Goal: Task Accomplishment & Management: Manage account settings

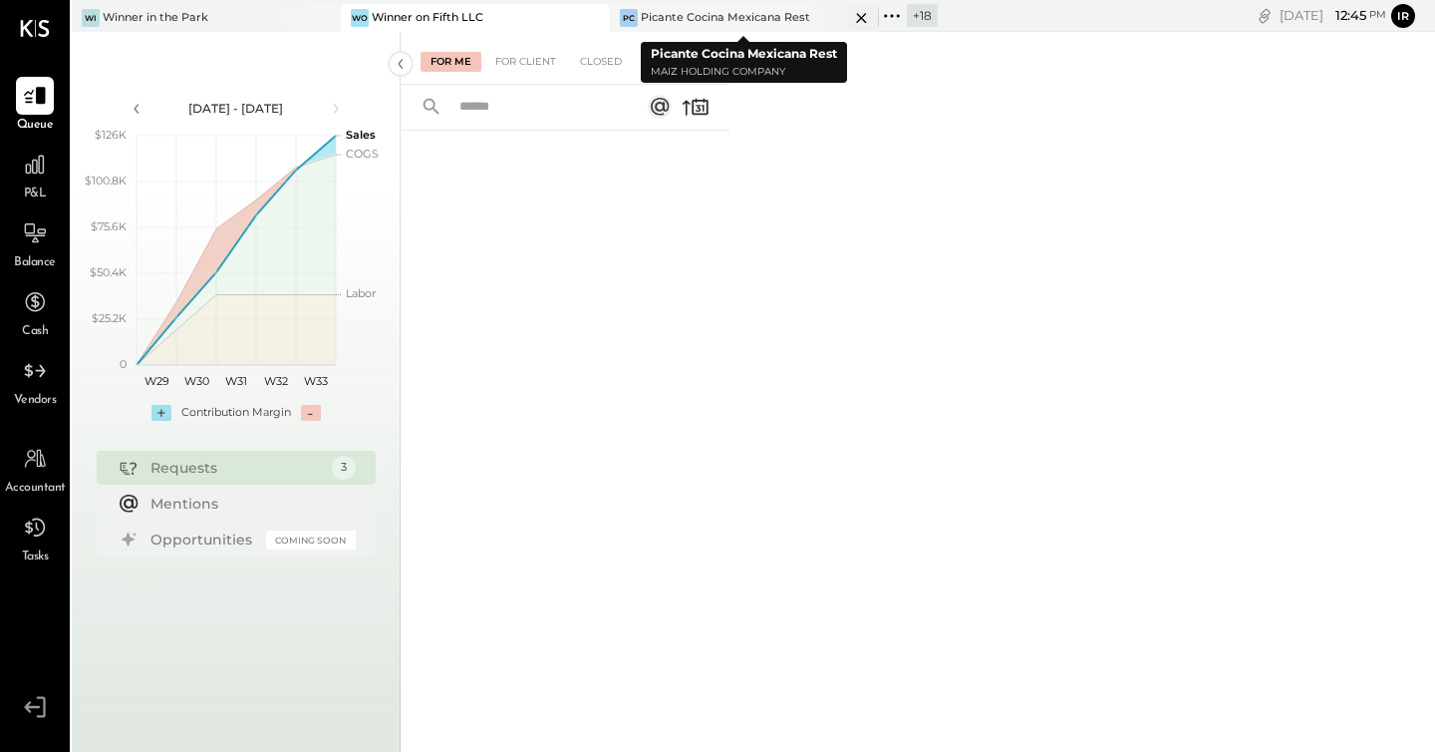
click at [864, 18] on icon at bounding box center [861, 18] width 25 height 24
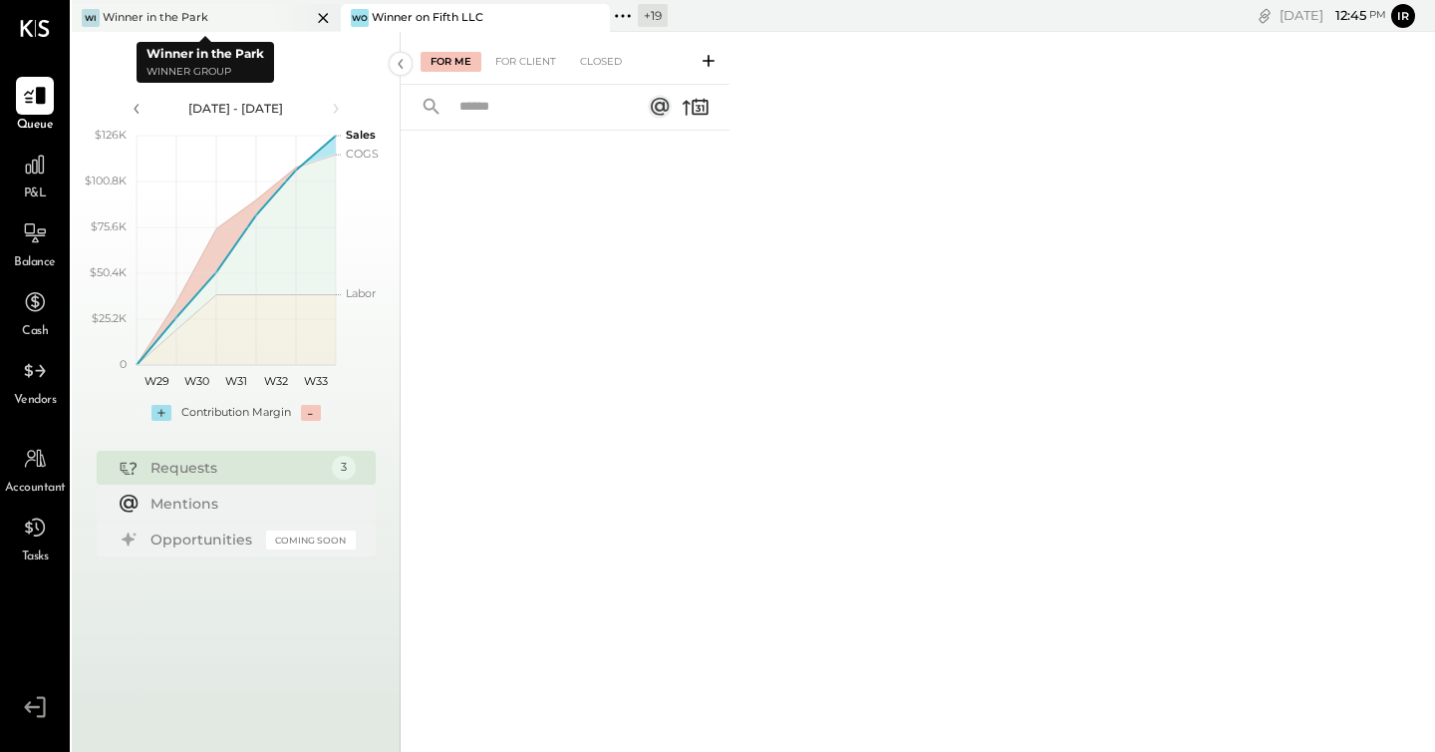
click at [323, 15] on icon at bounding box center [323, 18] width 25 height 24
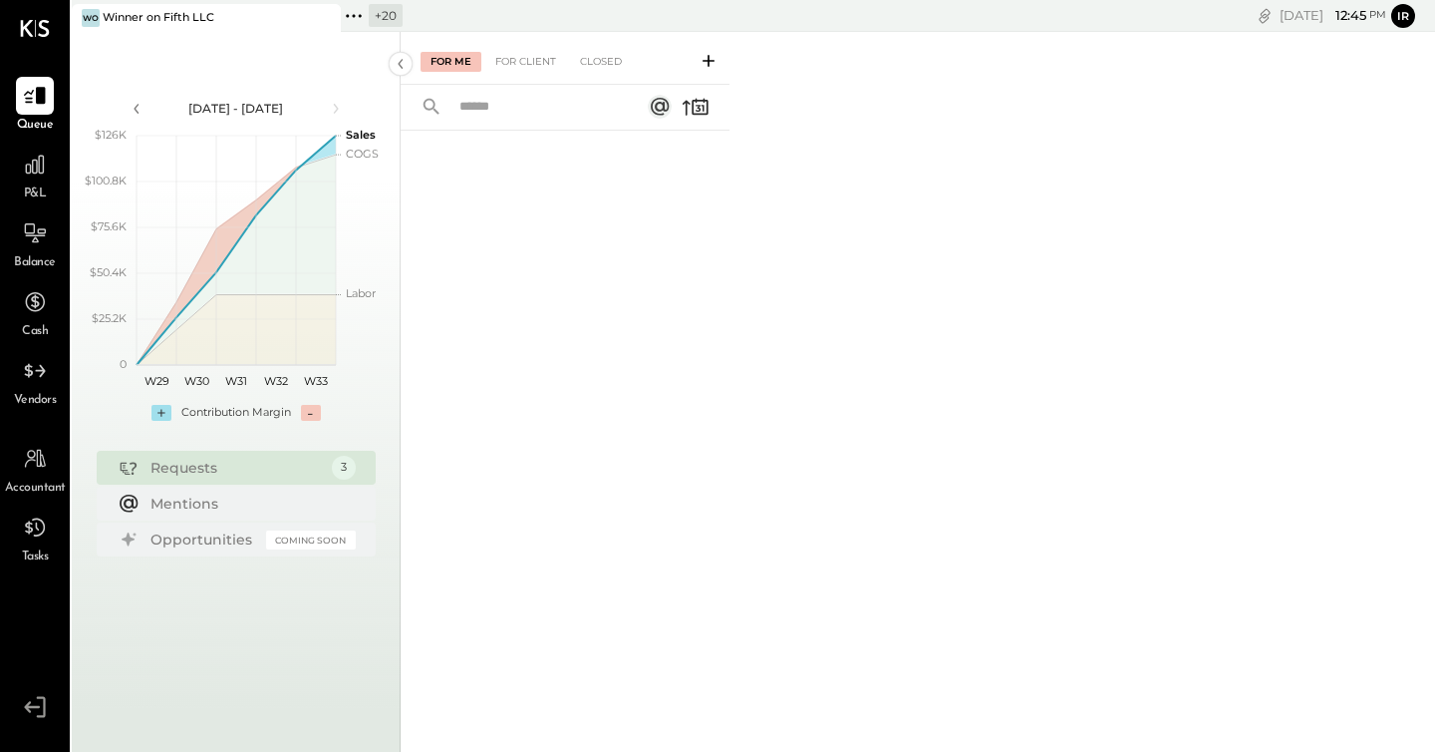
click at [364, 10] on icon at bounding box center [354, 16] width 26 height 26
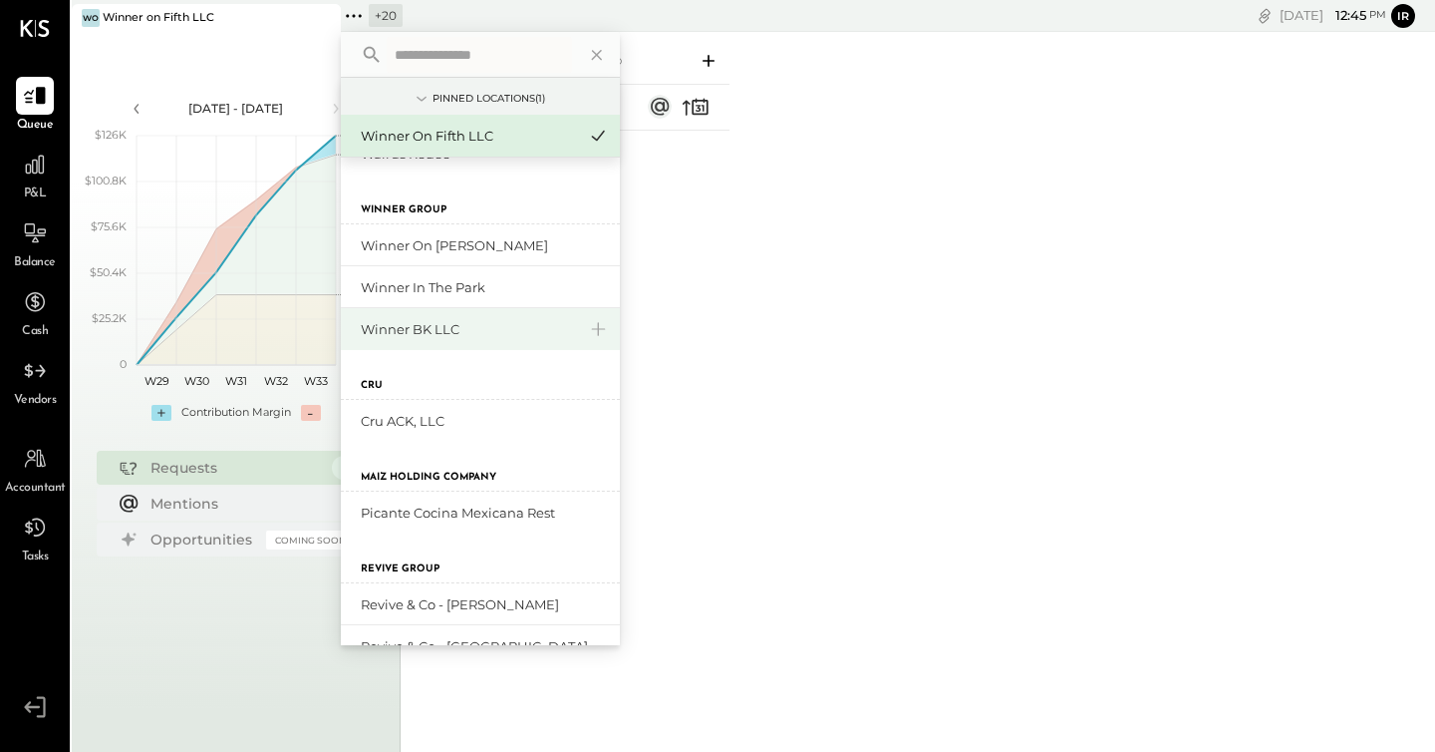
scroll to position [734, 0]
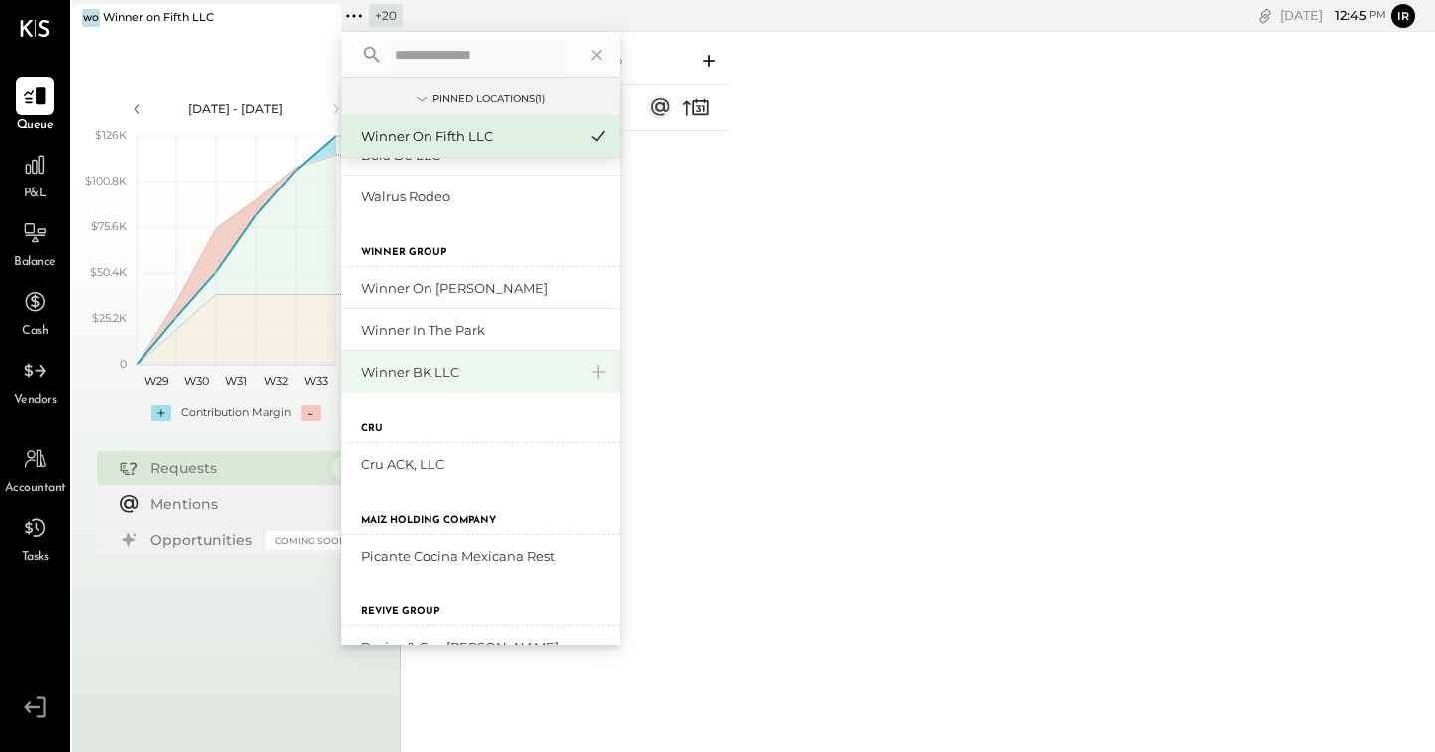
click at [452, 372] on div "Winner BK LLC" at bounding box center [468, 372] width 215 height 19
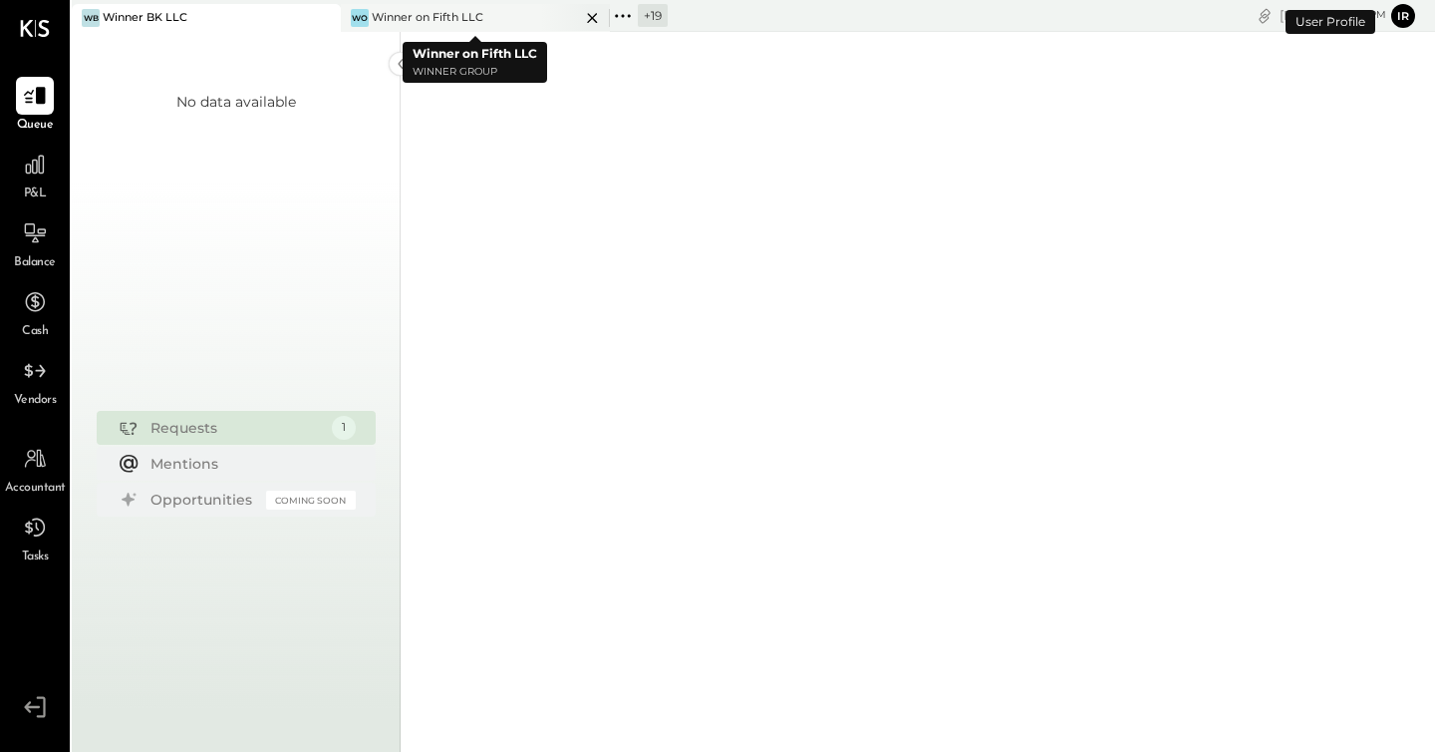
click at [328, 14] on icon at bounding box center [323, 18] width 10 height 10
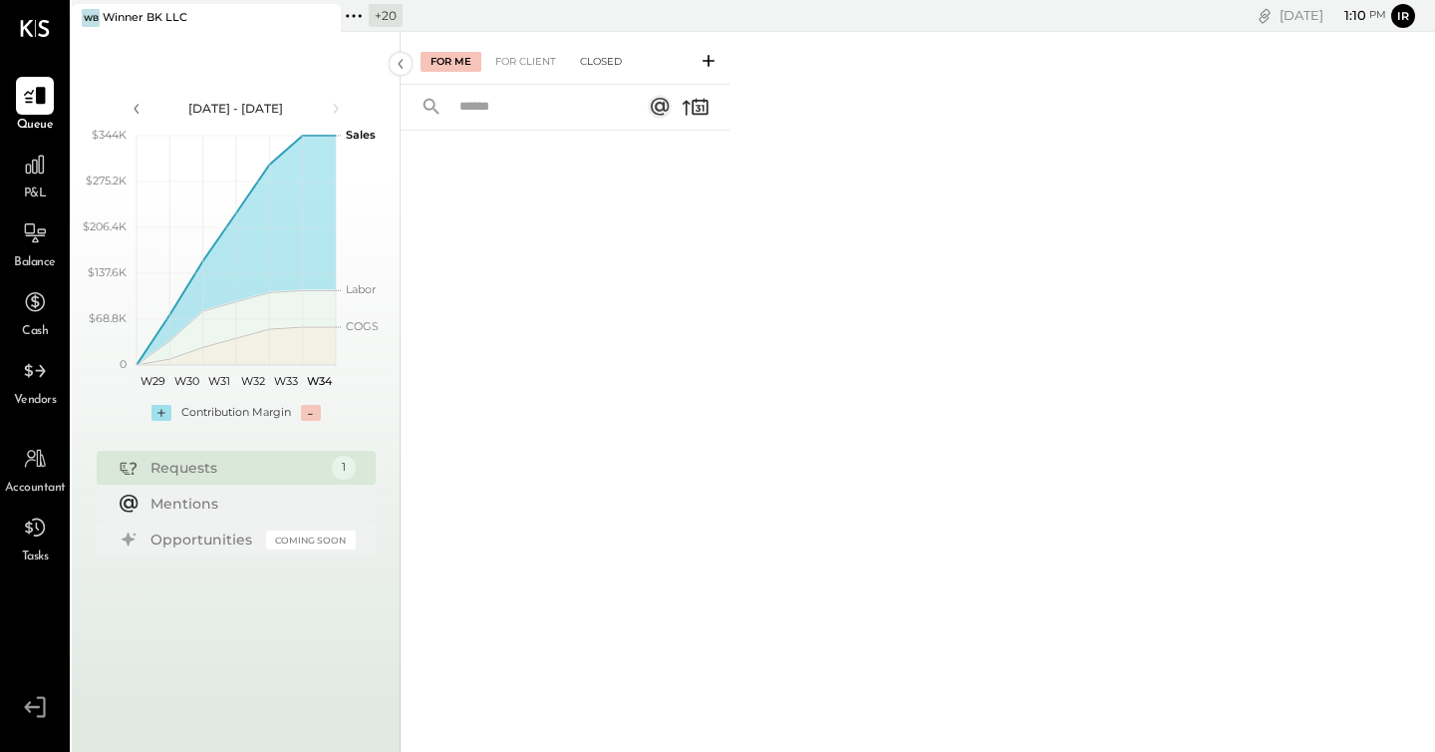
click at [614, 55] on div "Closed" at bounding box center [601, 62] width 62 height 20
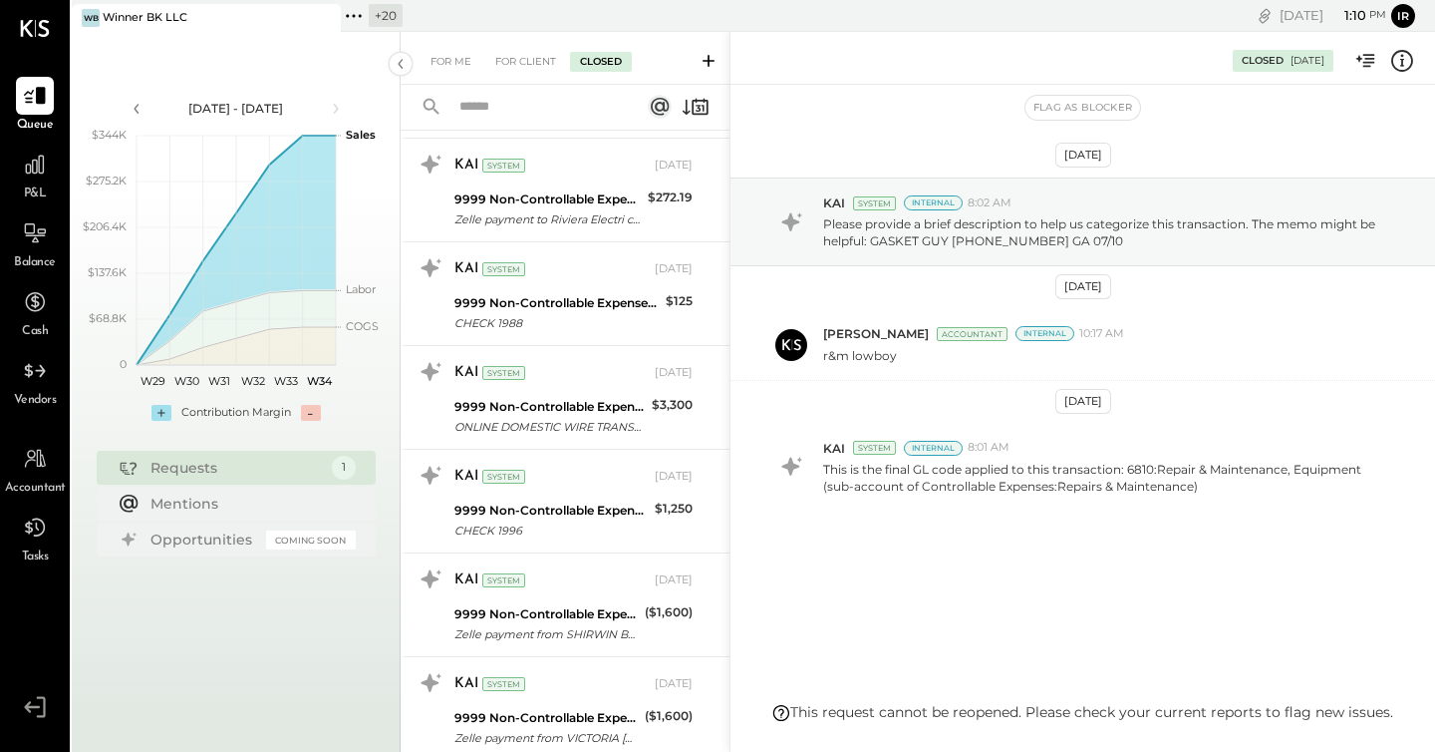
scroll to position [1585, 0]
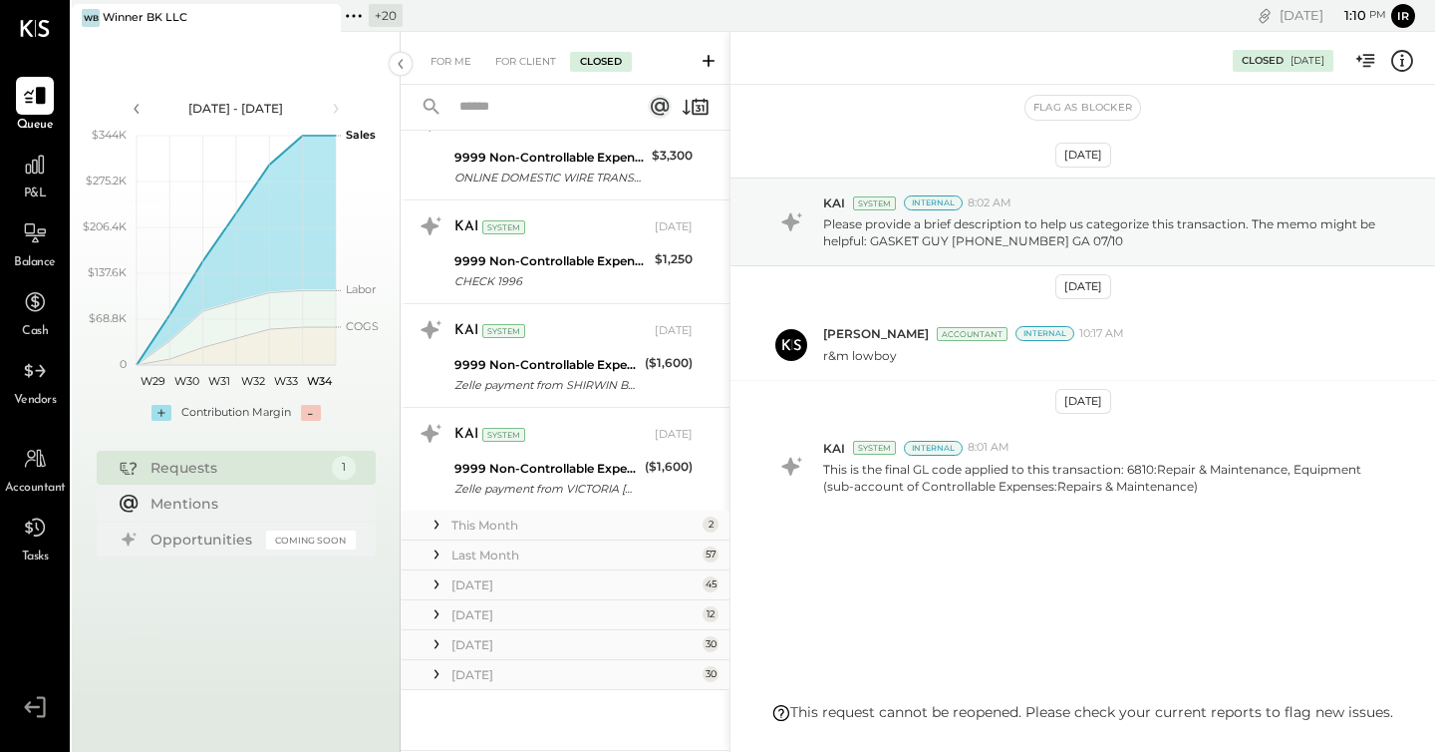
drag, startPoint x: 462, startPoint y: 680, endPoint x: 483, endPoint y: 650, distance: 37.1
click at [462, 680] on div "[DATE]" at bounding box center [575, 674] width 246 height 17
click at [493, 638] on div "April 25" at bounding box center [575, 644] width 246 height 17
click at [490, 616] on div "May 25" at bounding box center [575, 614] width 246 height 17
click at [482, 581] on div "June 25" at bounding box center [575, 584] width 246 height 17
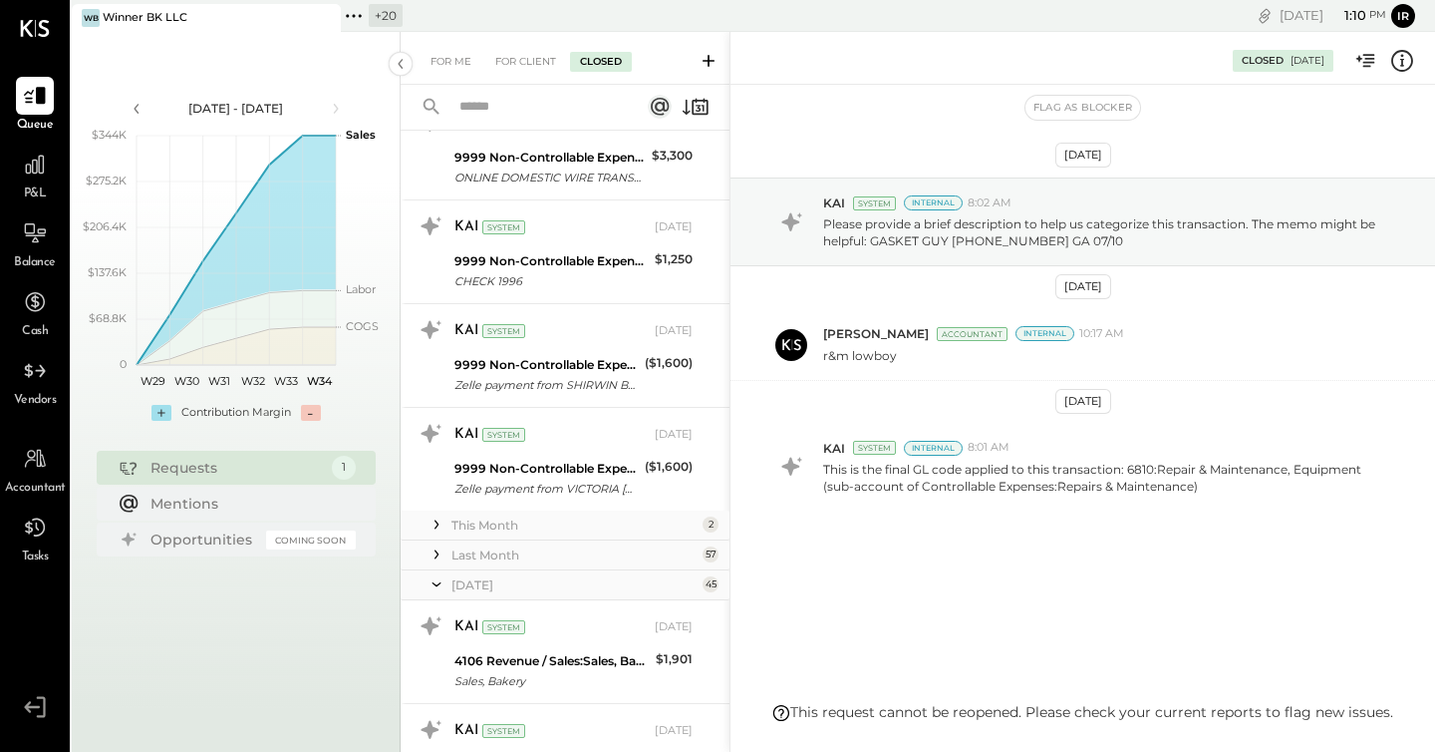
click at [483, 558] on div "Last Month" at bounding box center [575, 554] width 246 height 17
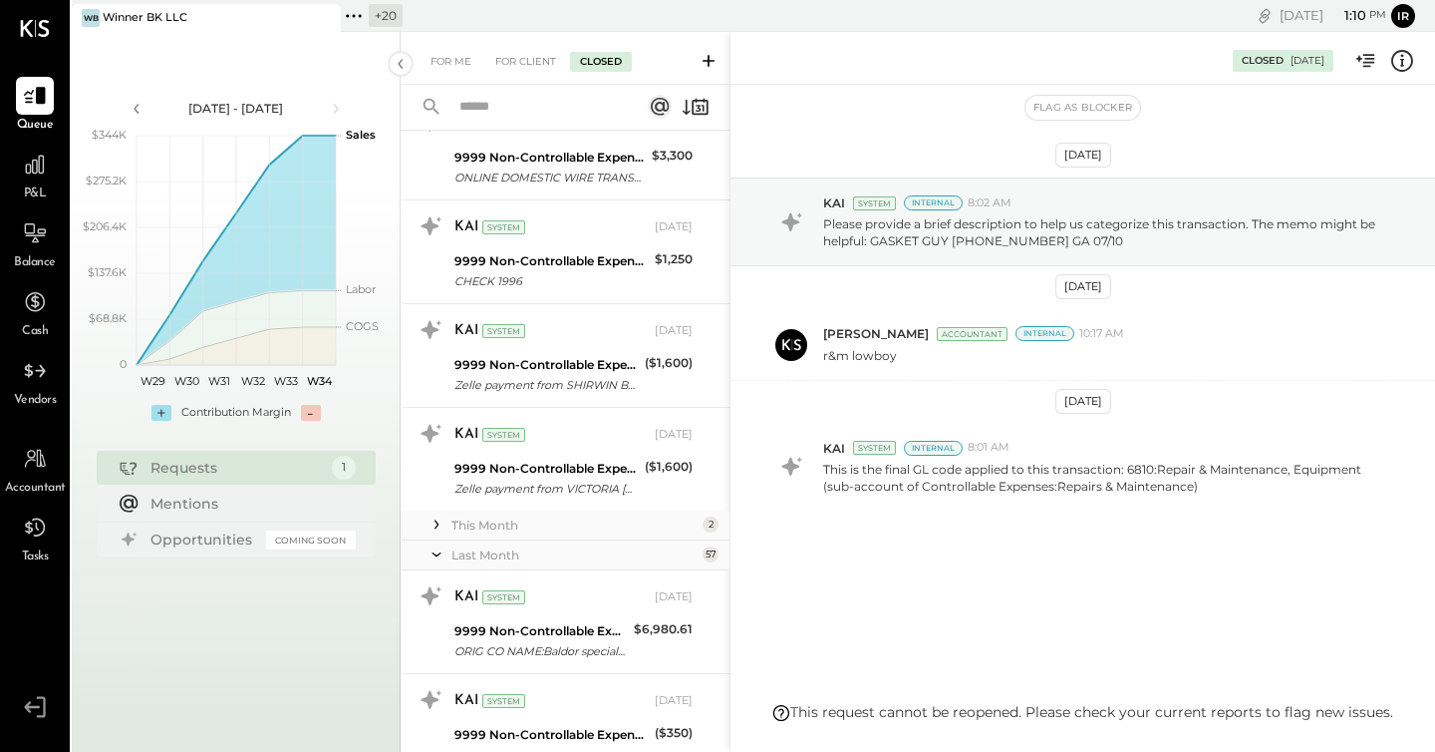
click at [488, 528] on div "This Month" at bounding box center [575, 524] width 246 height 17
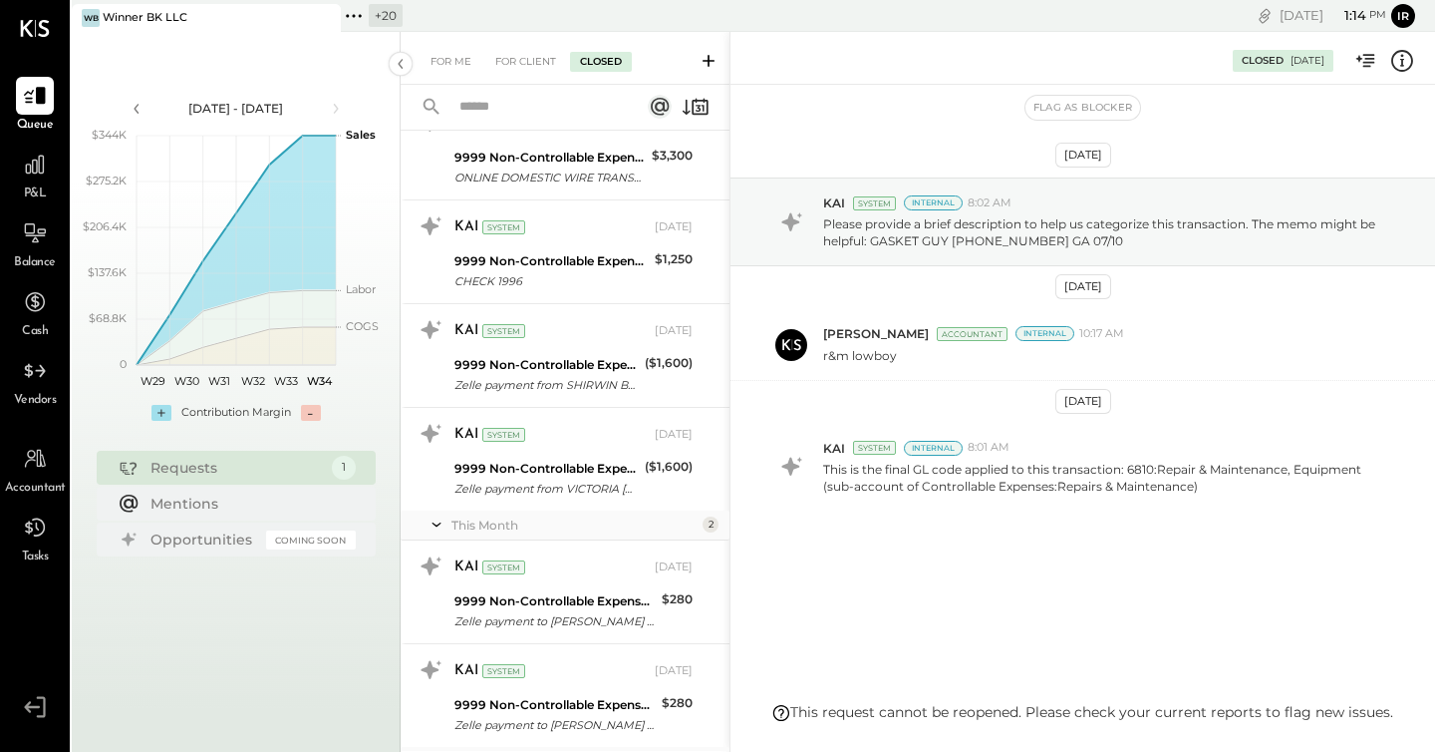
scroll to position [2313, 0]
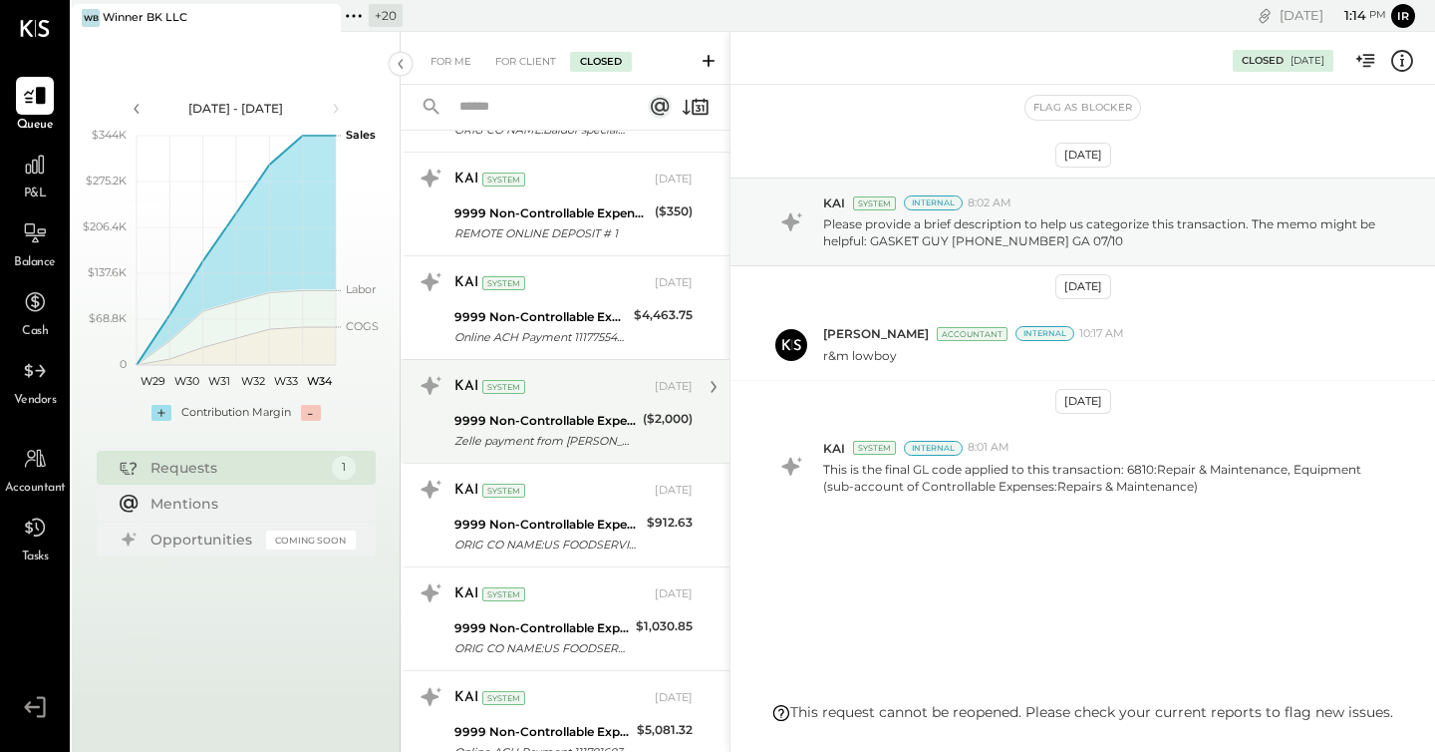
click at [554, 431] on div "Zelle payment from DAMIAN FRANQU I 24733791758" at bounding box center [546, 441] width 182 height 20
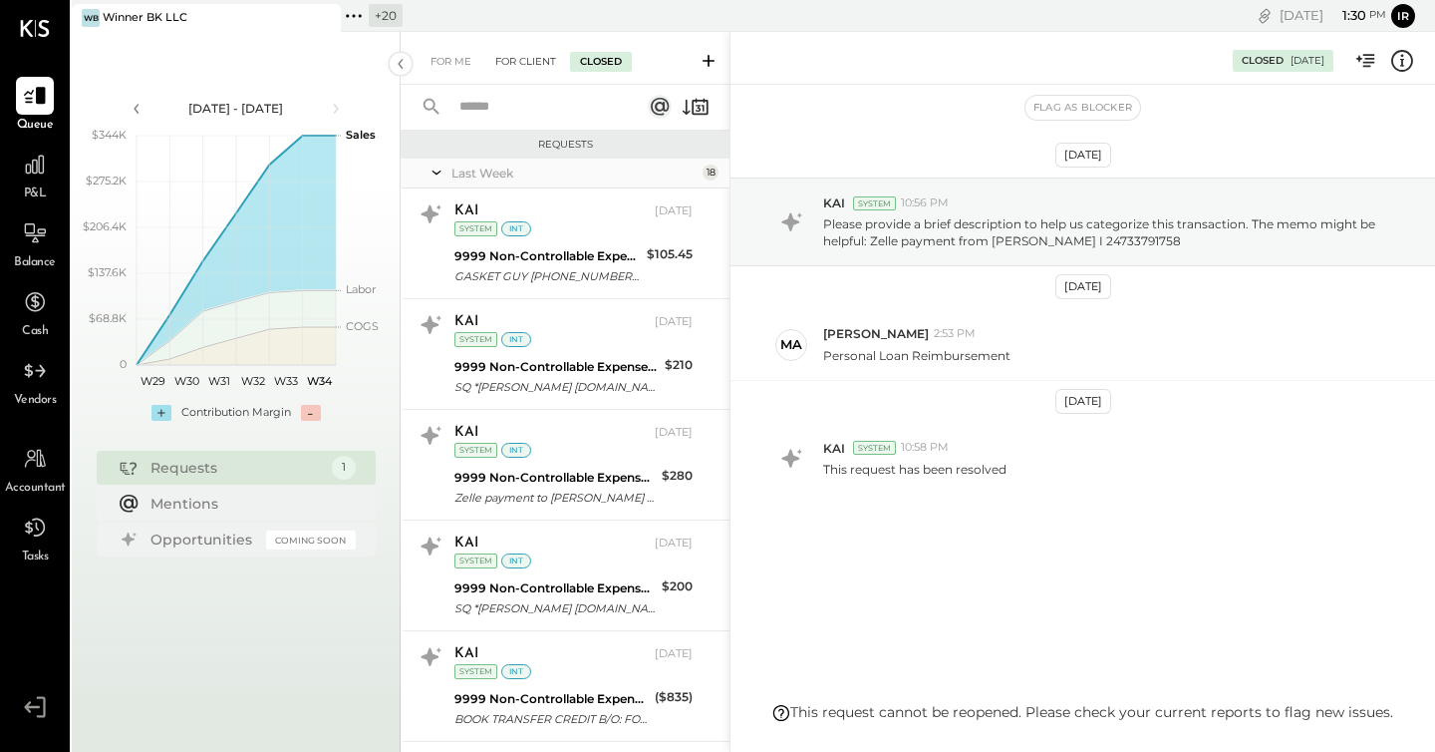
click at [533, 62] on div "For Client" at bounding box center [525, 62] width 81 height 20
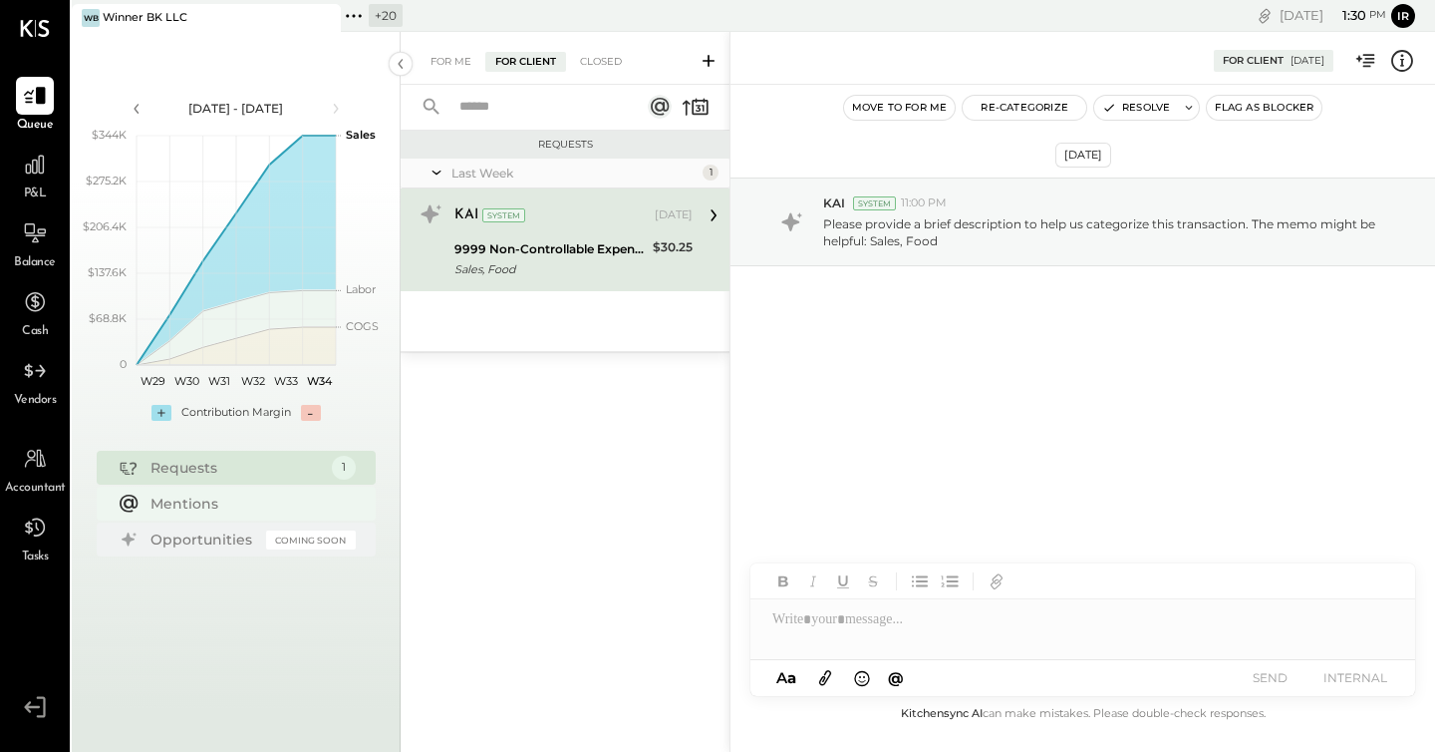
click at [181, 508] on div "Mentions" at bounding box center [248, 503] width 195 height 20
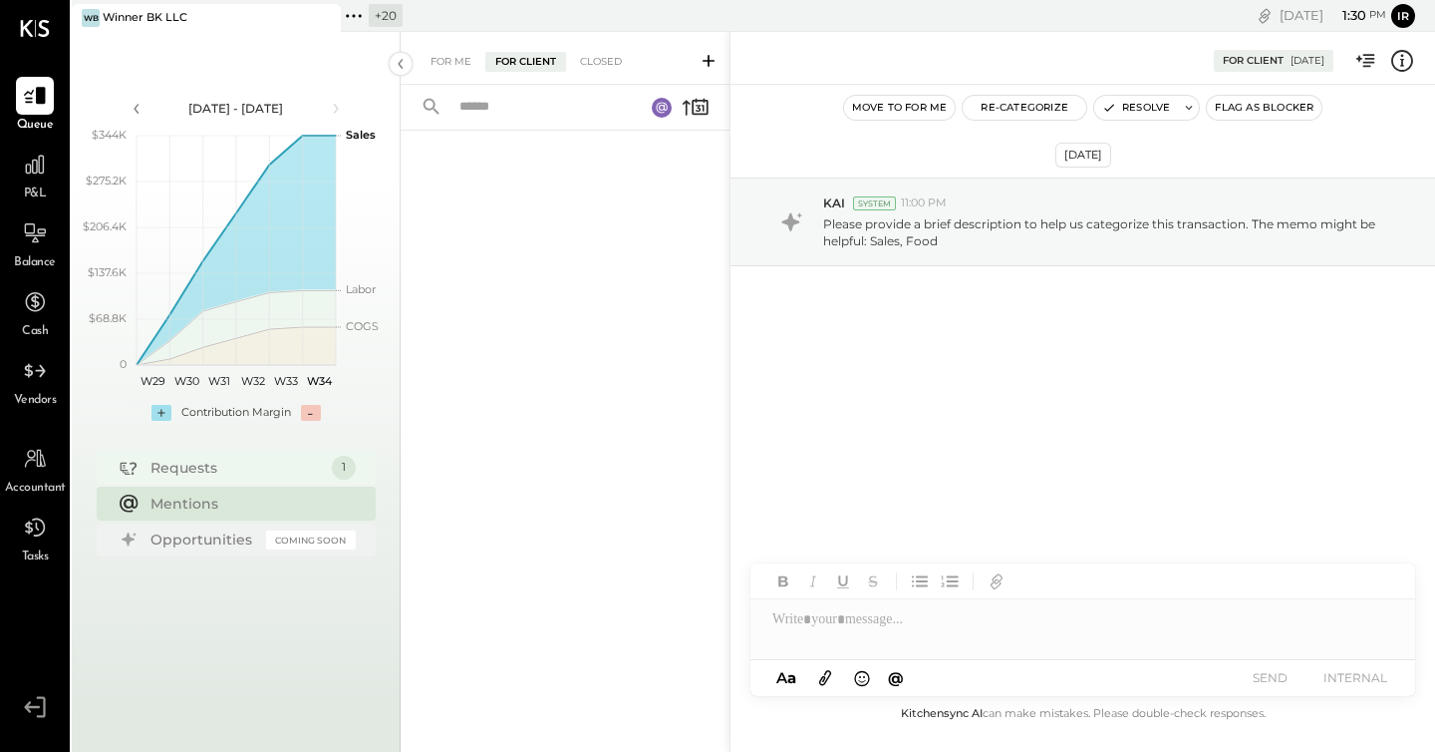
click at [193, 468] on div "Requests" at bounding box center [236, 468] width 171 height 20
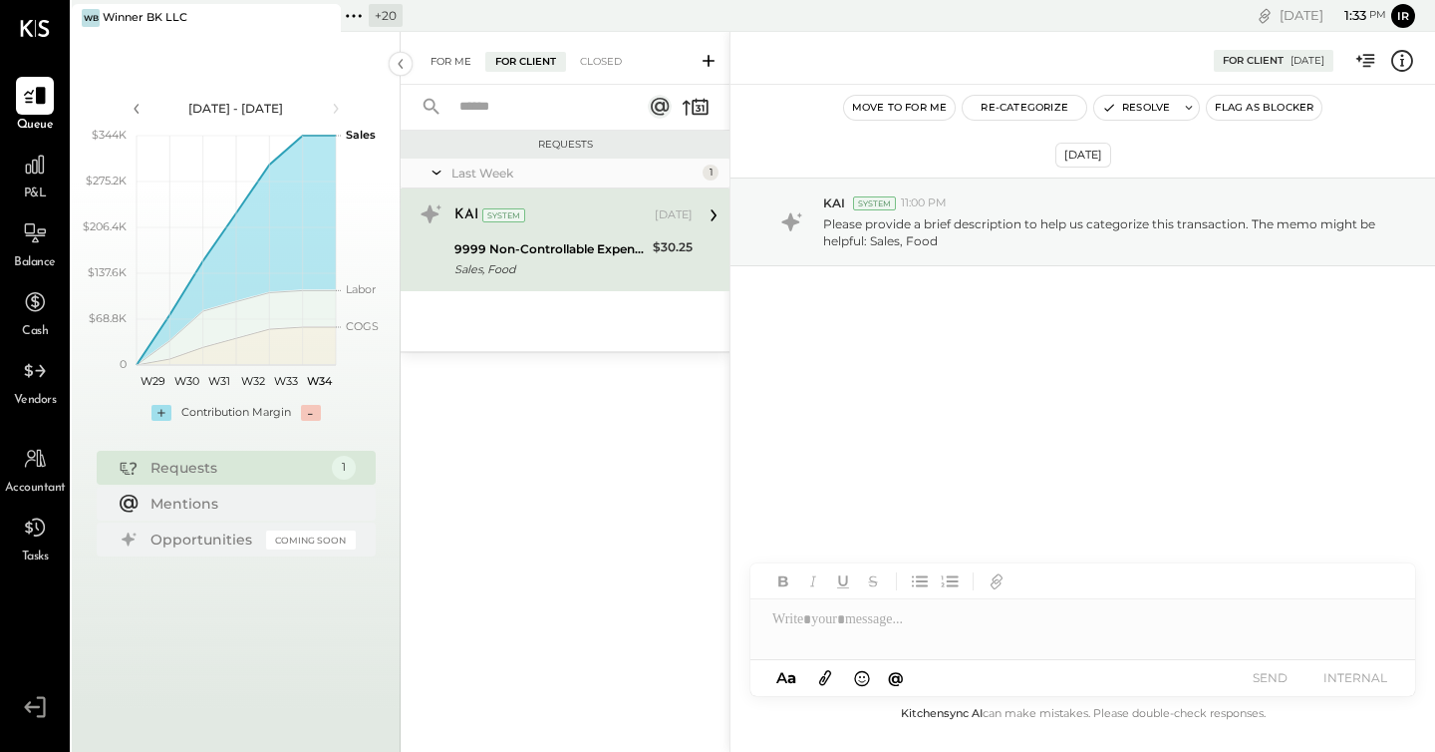
click at [455, 60] on div "For Me" at bounding box center [451, 62] width 61 height 20
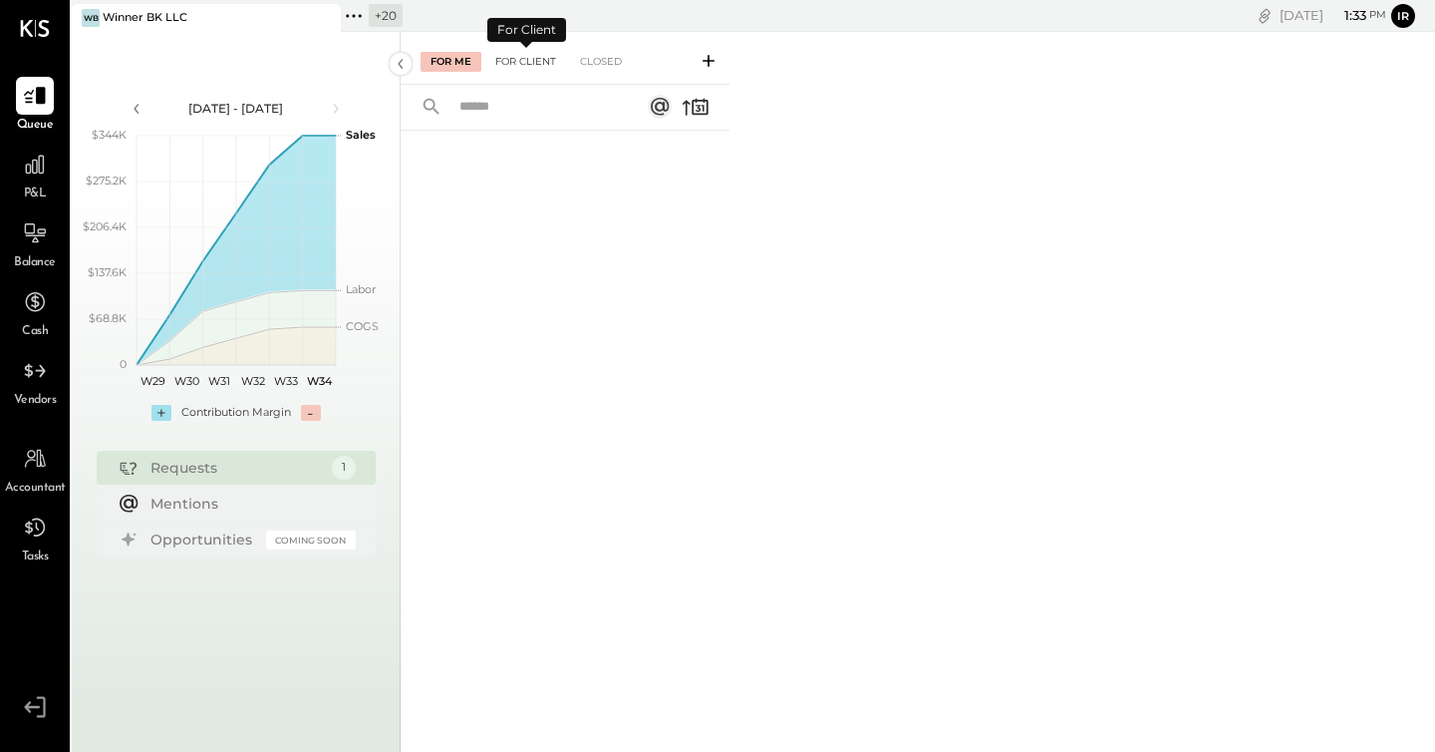
click at [527, 64] on div "For Client" at bounding box center [525, 62] width 81 height 20
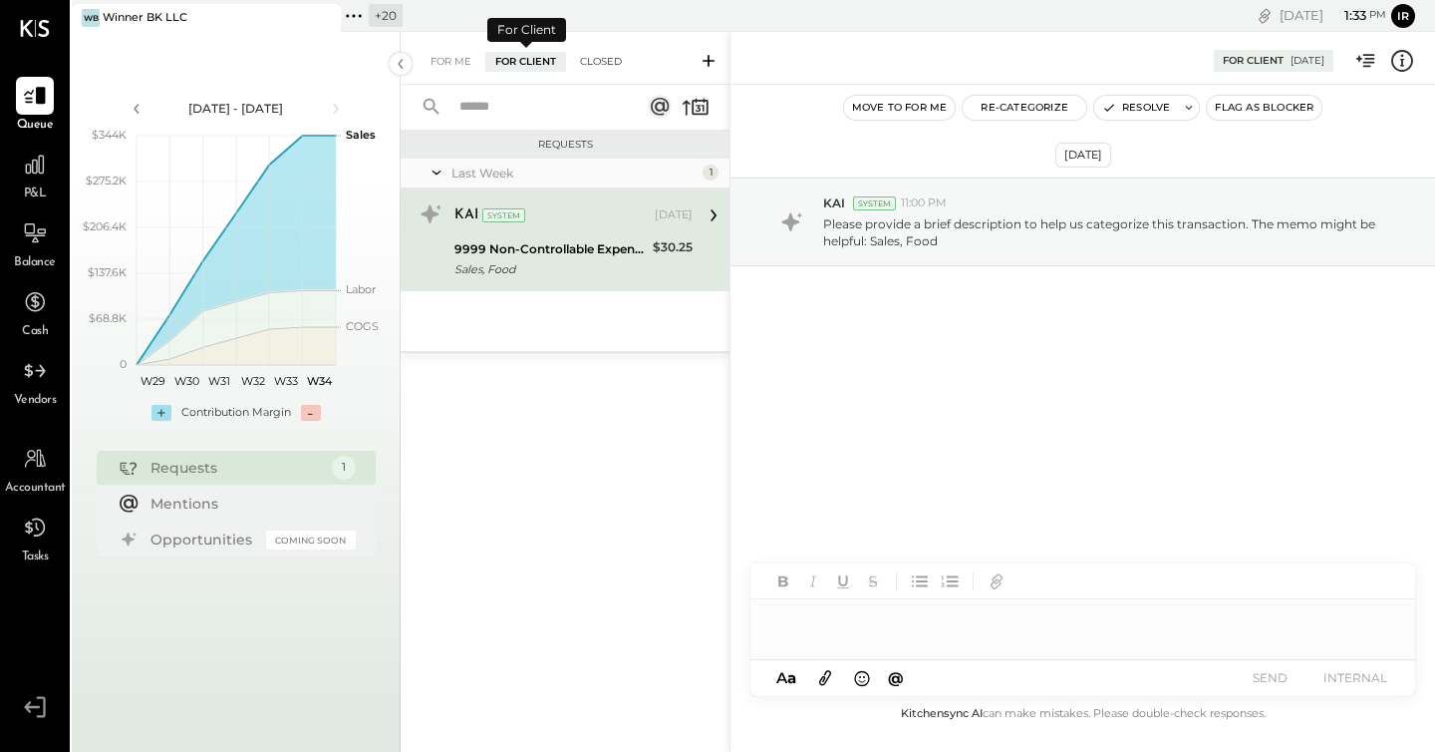
click at [608, 64] on div "Closed" at bounding box center [601, 62] width 62 height 20
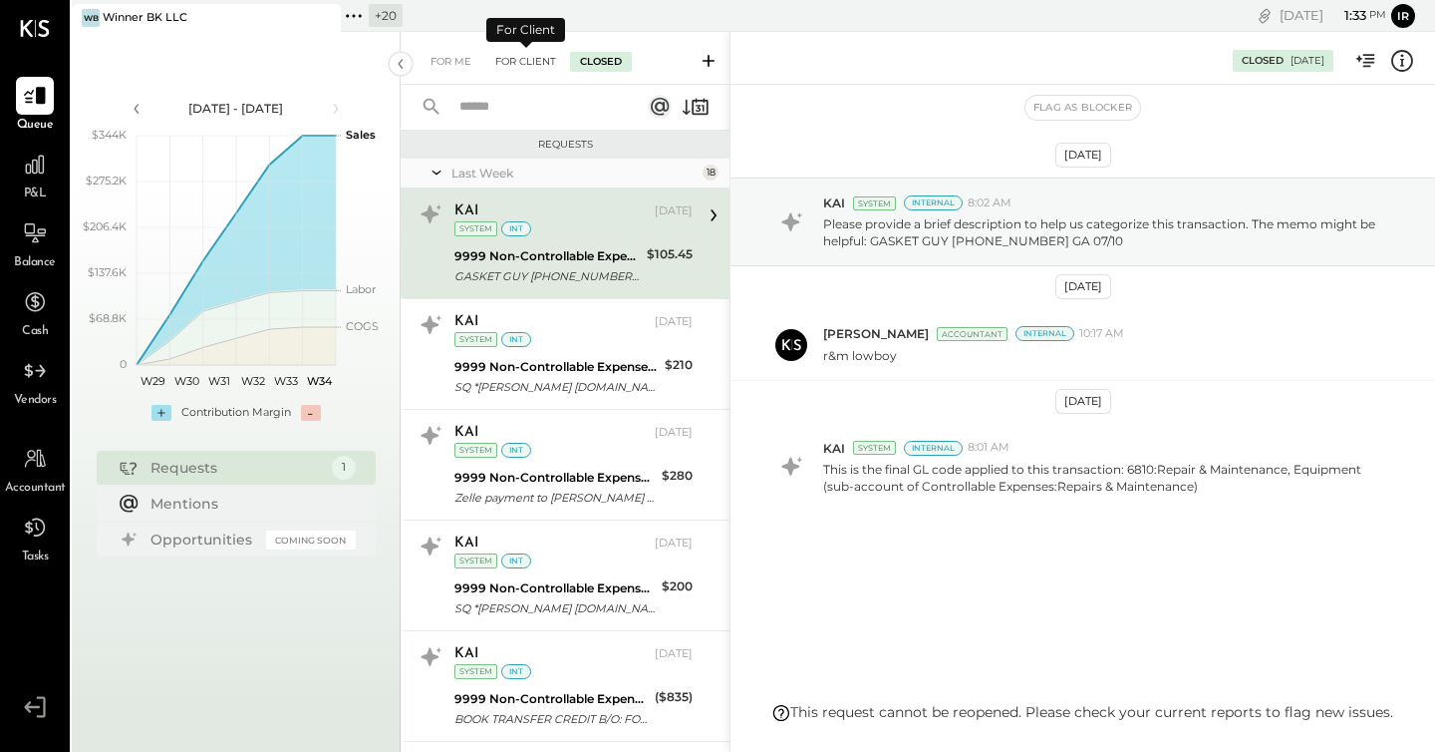
click at [503, 65] on div "For Client" at bounding box center [525, 62] width 81 height 20
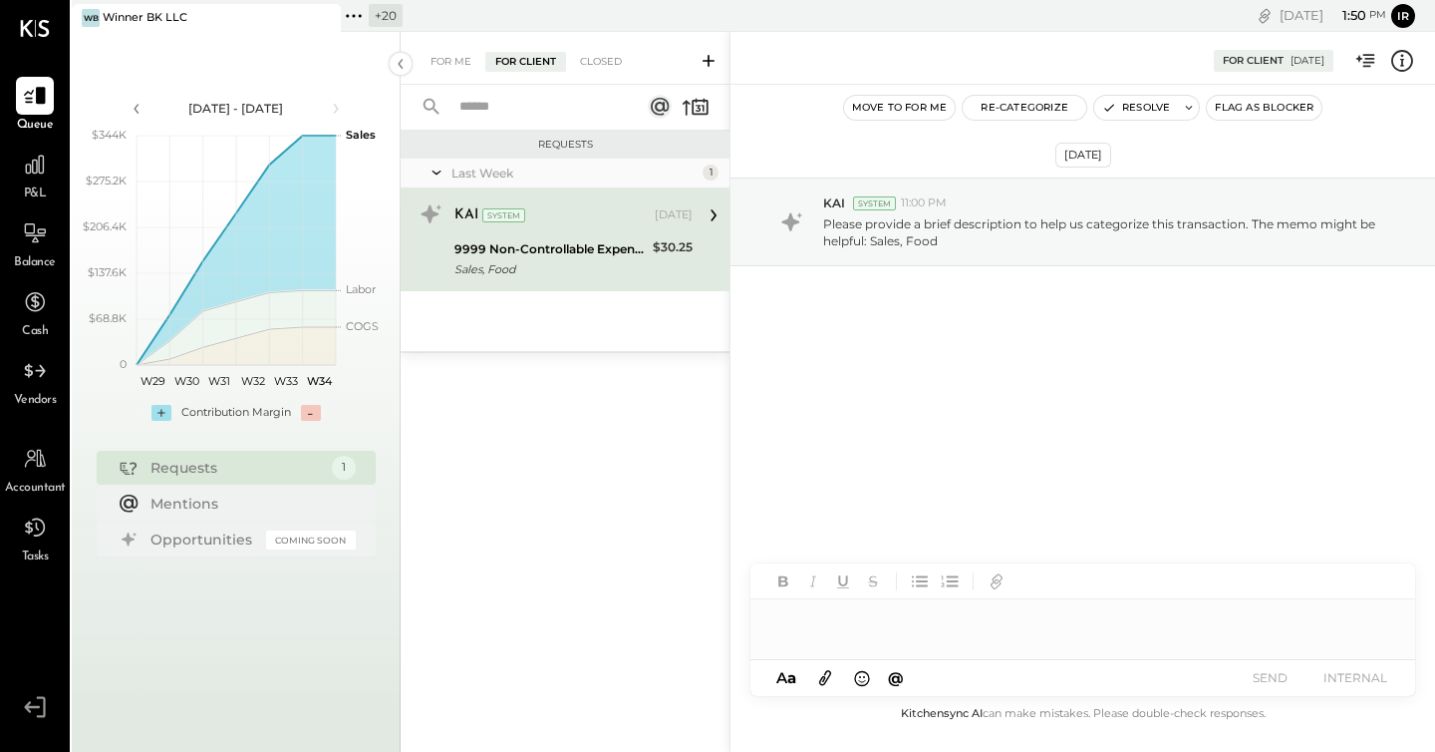
click at [360, 17] on icon at bounding box center [354, 16] width 26 height 26
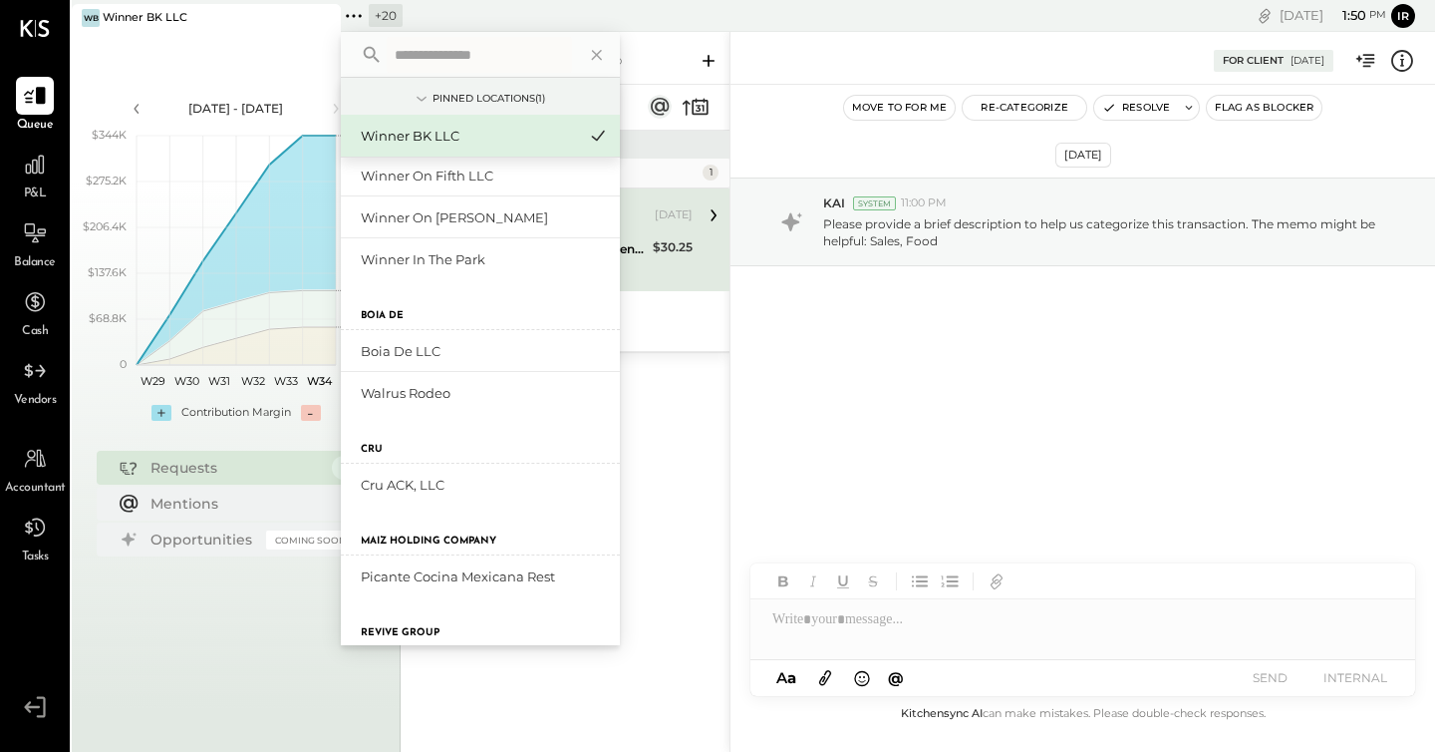
scroll to position [732, 0]
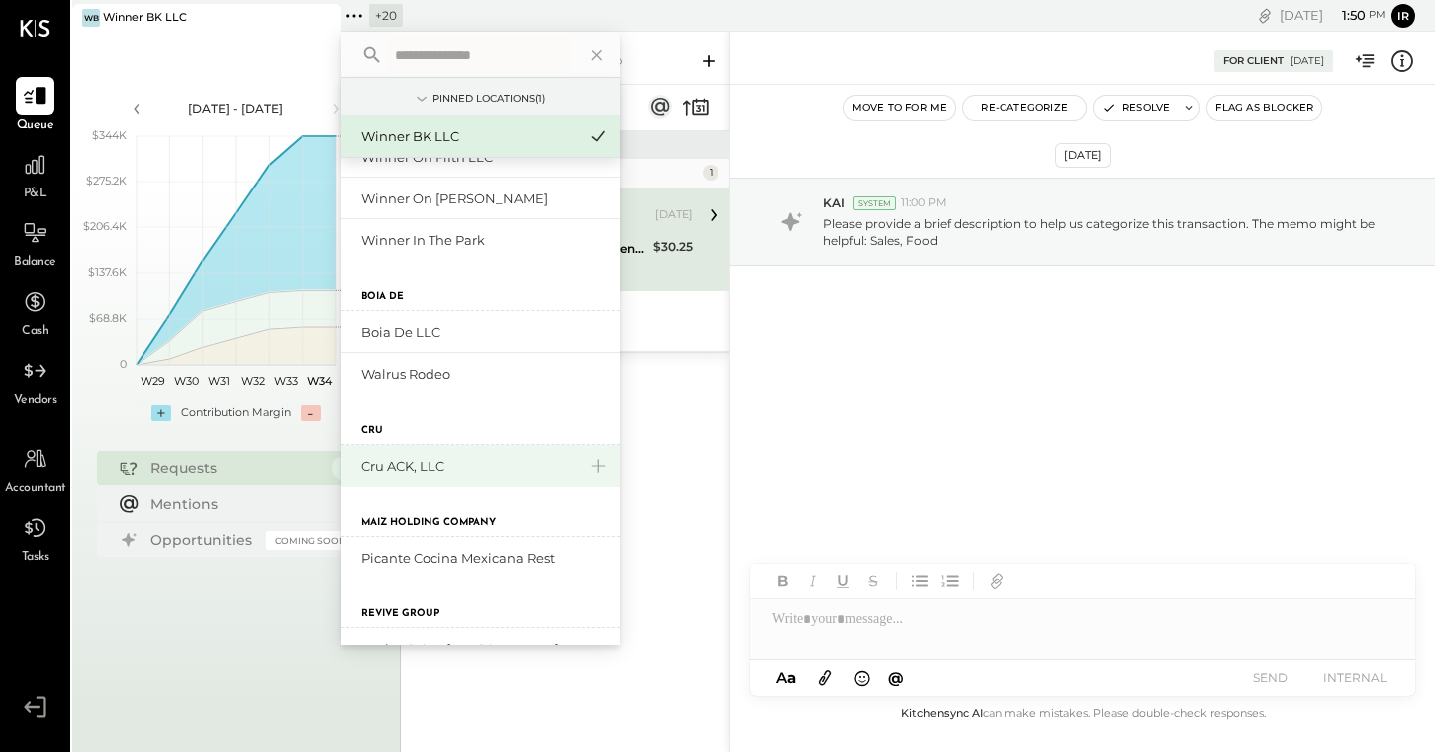
click at [436, 452] on div "Cru ACK, LLC" at bounding box center [480, 466] width 279 height 42
click at [423, 459] on div "Cru ACK, LLC" at bounding box center [468, 466] width 215 height 19
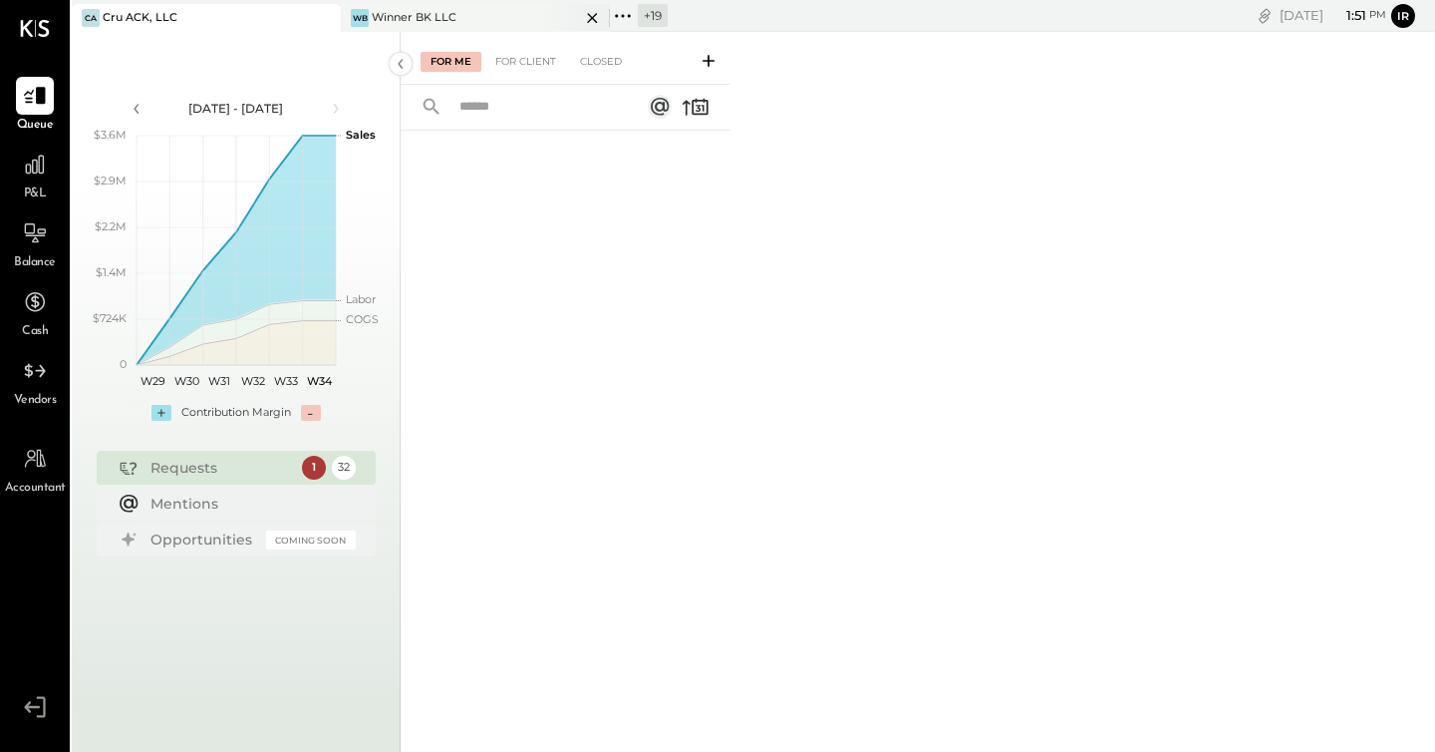
click at [445, 5] on div "WB Winner BK LLC" at bounding box center [475, 18] width 269 height 28
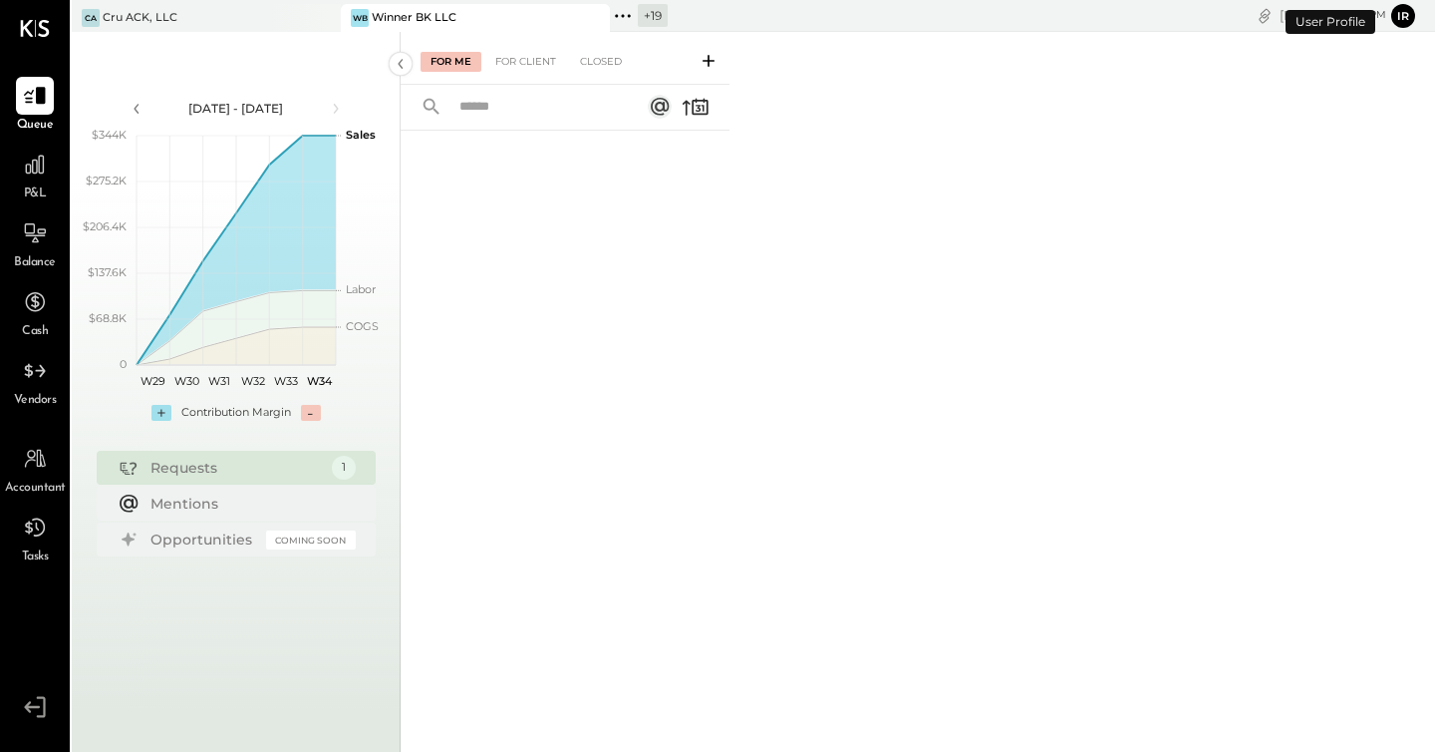
click at [530, 50] on div "For Me For Client Closed" at bounding box center [565, 58] width 329 height 53
click at [523, 57] on div "For Client" at bounding box center [525, 62] width 81 height 20
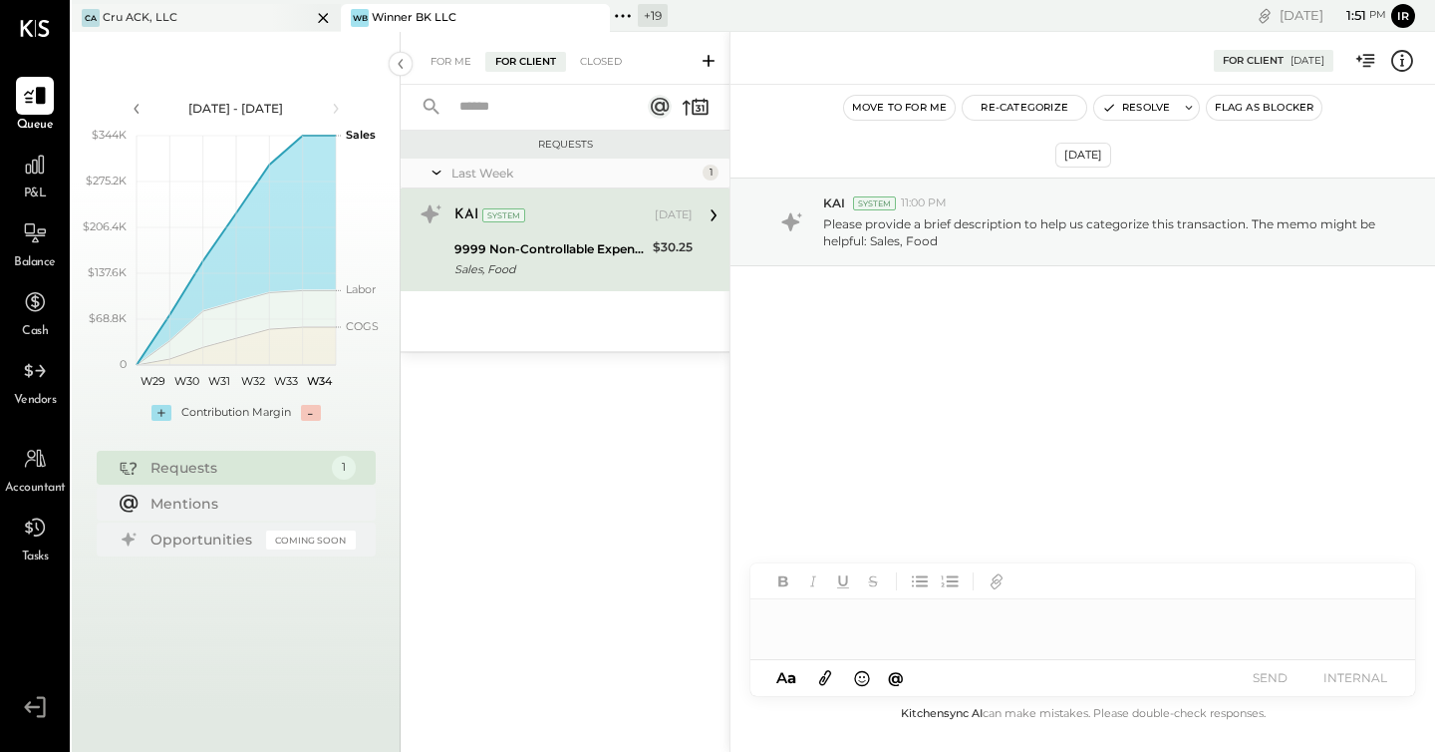
click at [221, 16] on div "CA Cru ACK, LLC" at bounding box center [191, 18] width 239 height 18
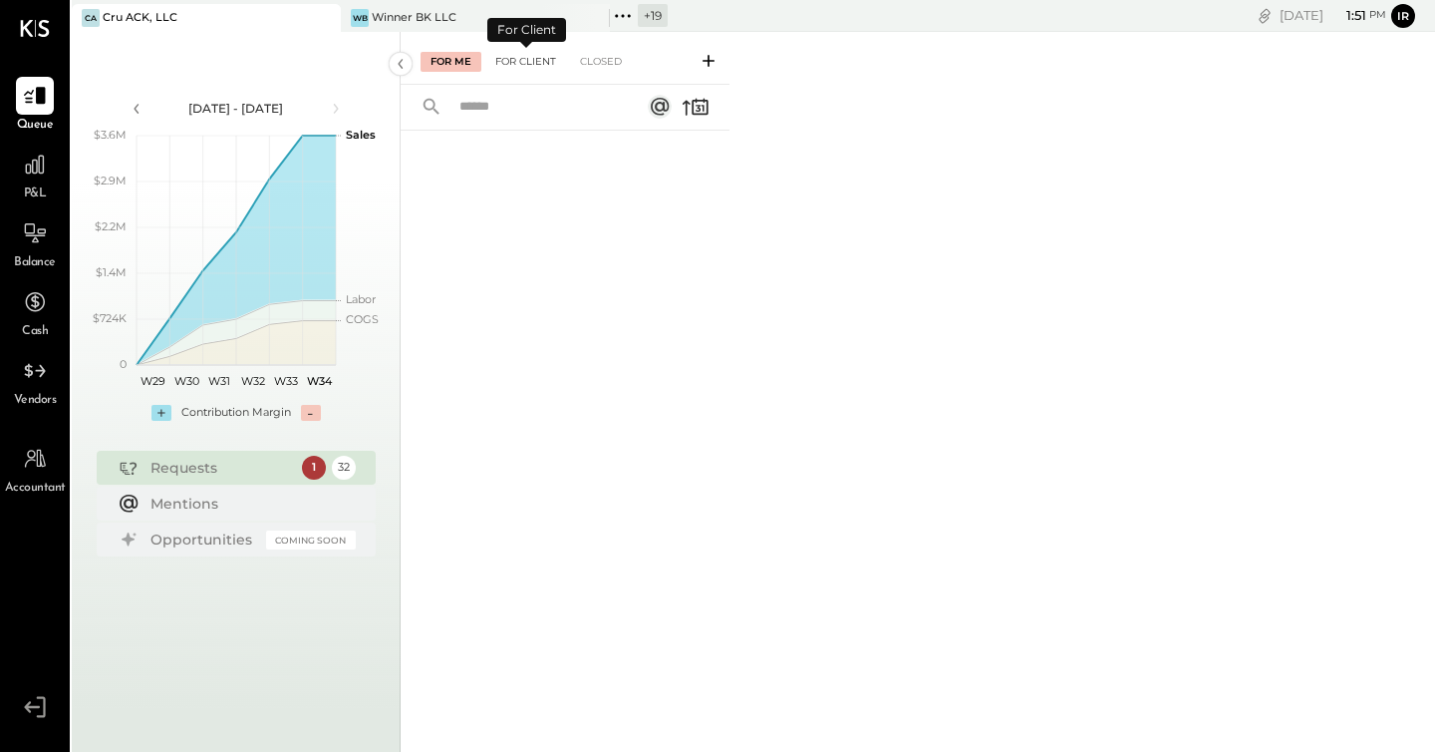
click at [528, 62] on div "For Client" at bounding box center [525, 62] width 81 height 20
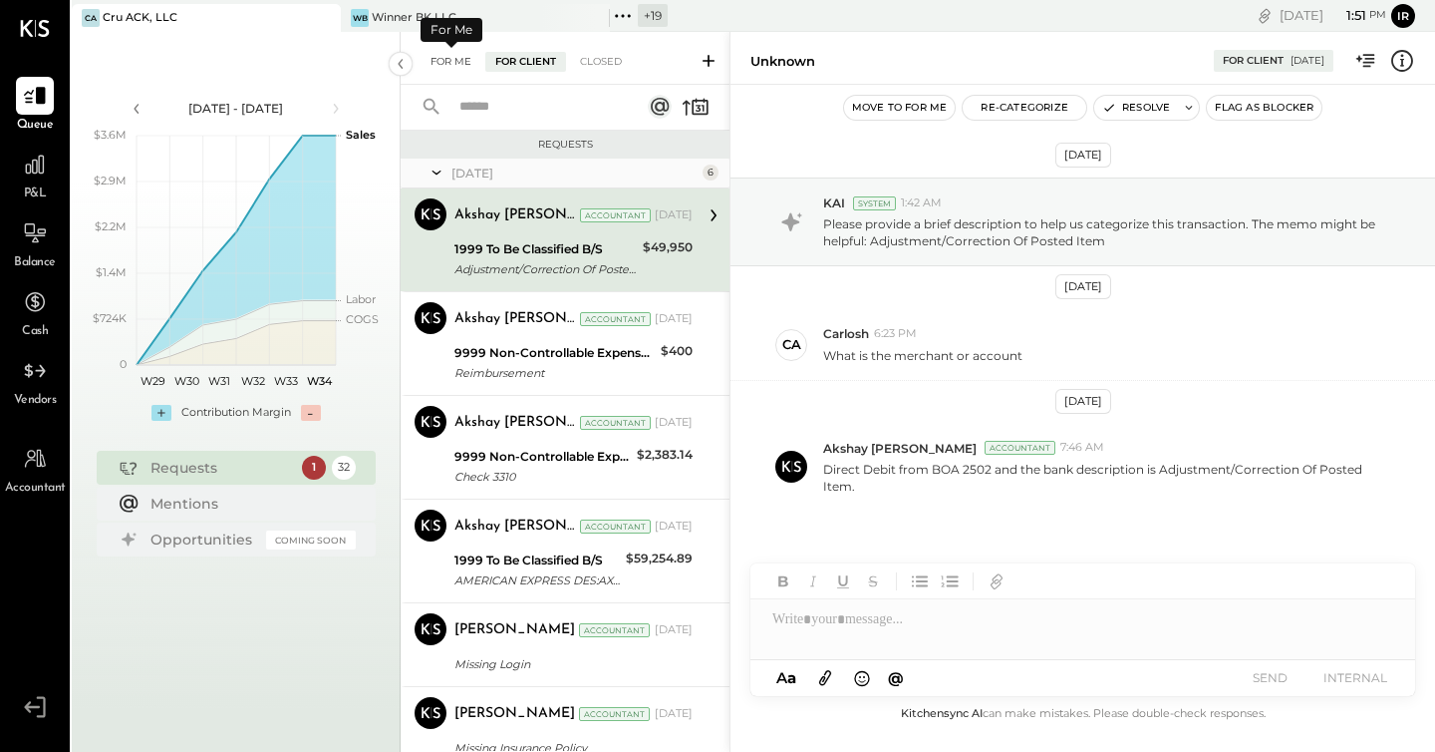
click at [438, 60] on div "For Me" at bounding box center [451, 62] width 61 height 20
